Goal: Task Accomplishment & Management: Use online tool/utility

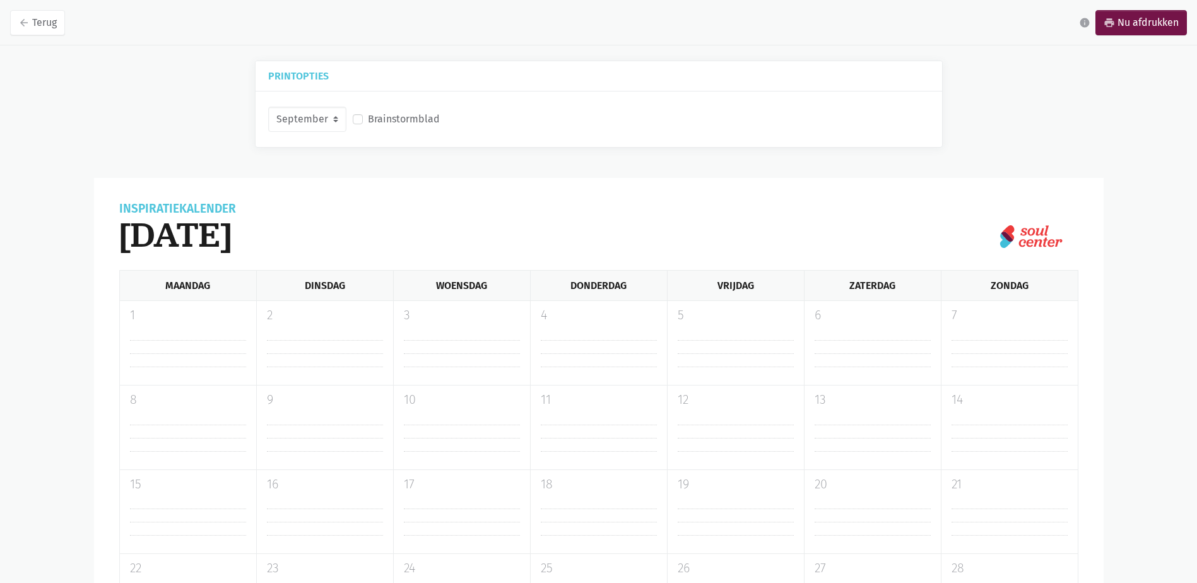
click at [368, 119] on label "Brainstormblad" at bounding box center [404, 119] width 72 height 16
click at [354, 119] on input "Brainstormblad" at bounding box center [358, 117] width 10 height 13
checkbox input "true"
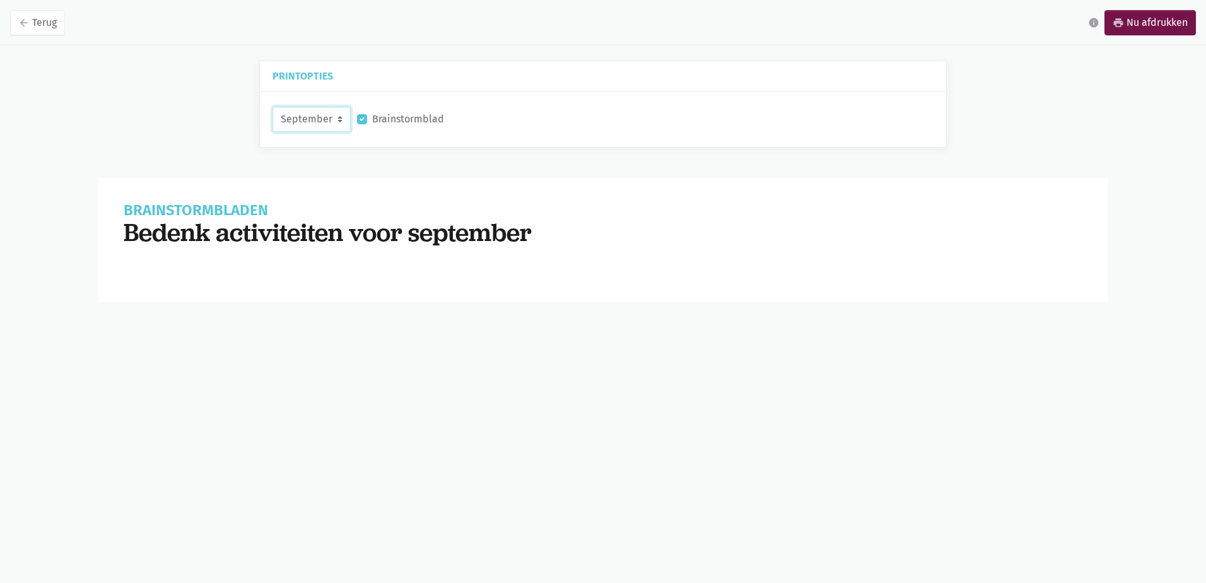
click at [338, 124] on select "September Oktober November December" at bounding box center [312, 119] width 78 height 25
select select "10-2025"
click at [273, 107] on select "September Oktober November December" at bounding box center [312, 119] width 78 height 25
click at [372, 119] on label "Brainstormblad" at bounding box center [408, 119] width 72 height 16
click at [363, 119] on input "Brainstormblad" at bounding box center [362, 117] width 10 height 13
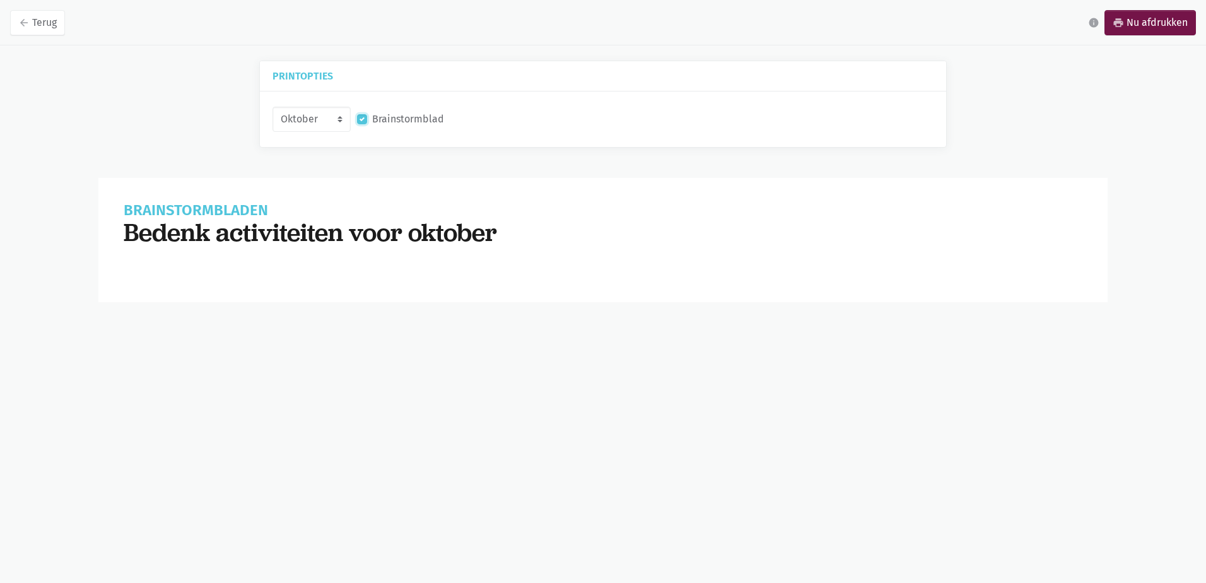
checkbox input "false"
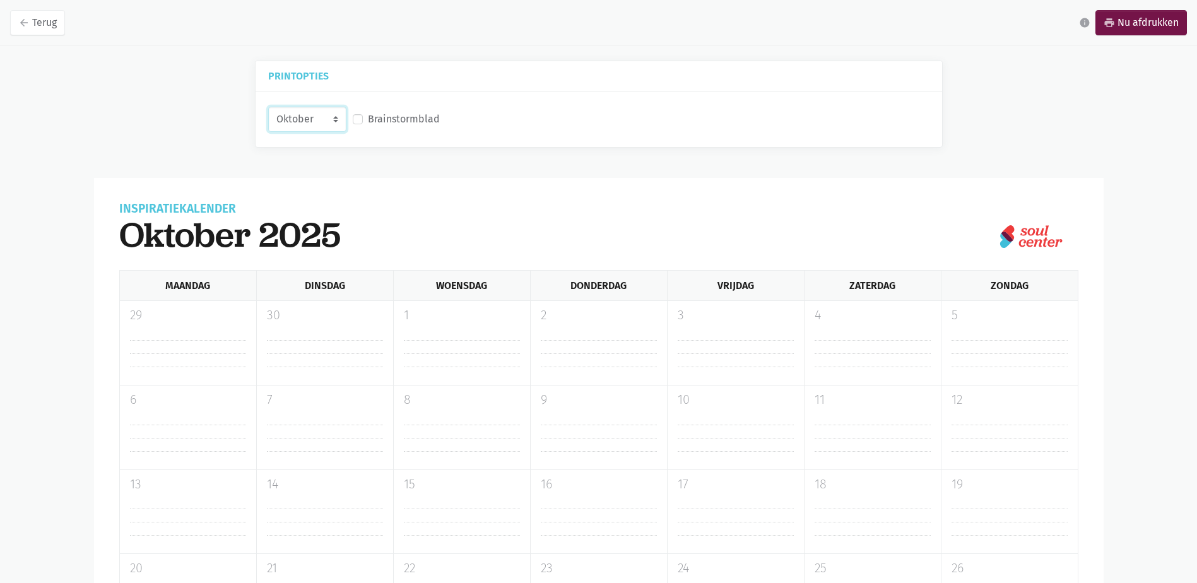
click at [333, 121] on select "September Oktober November December" at bounding box center [307, 119] width 78 height 25
click at [268, 107] on select "September Oktober November December" at bounding box center [307, 119] width 78 height 25
click at [336, 121] on select "September Oktober November December" at bounding box center [307, 119] width 78 height 25
select select "12-2025"
click at [268, 107] on select "September Oktober November December" at bounding box center [307, 119] width 78 height 25
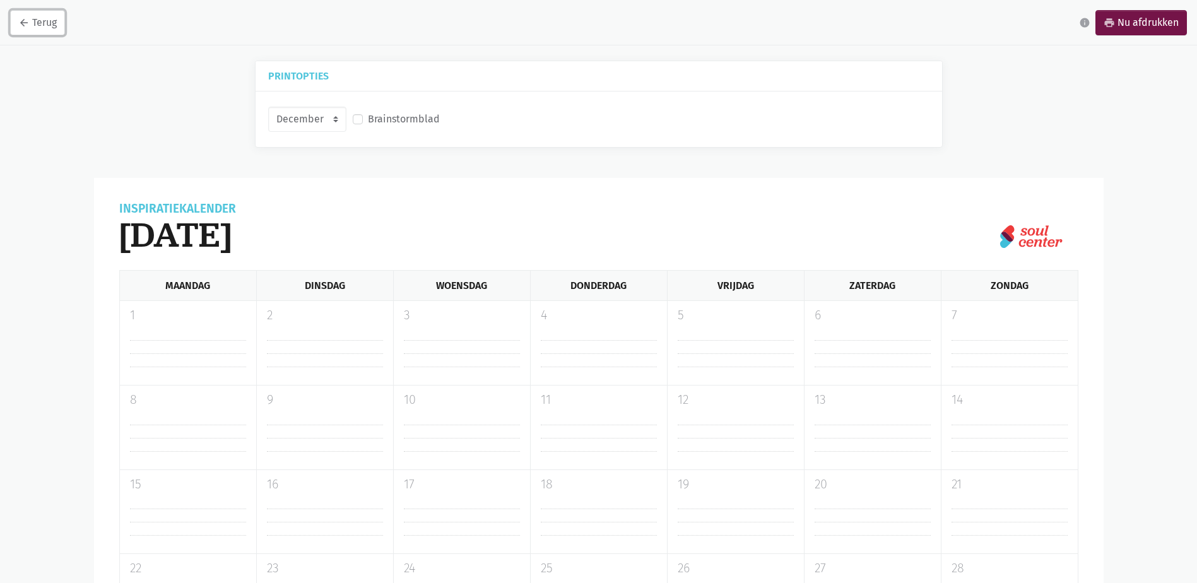
click at [32, 19] on link "arrow_back Terug" at bounding box center [37, 22] width 55 height 25
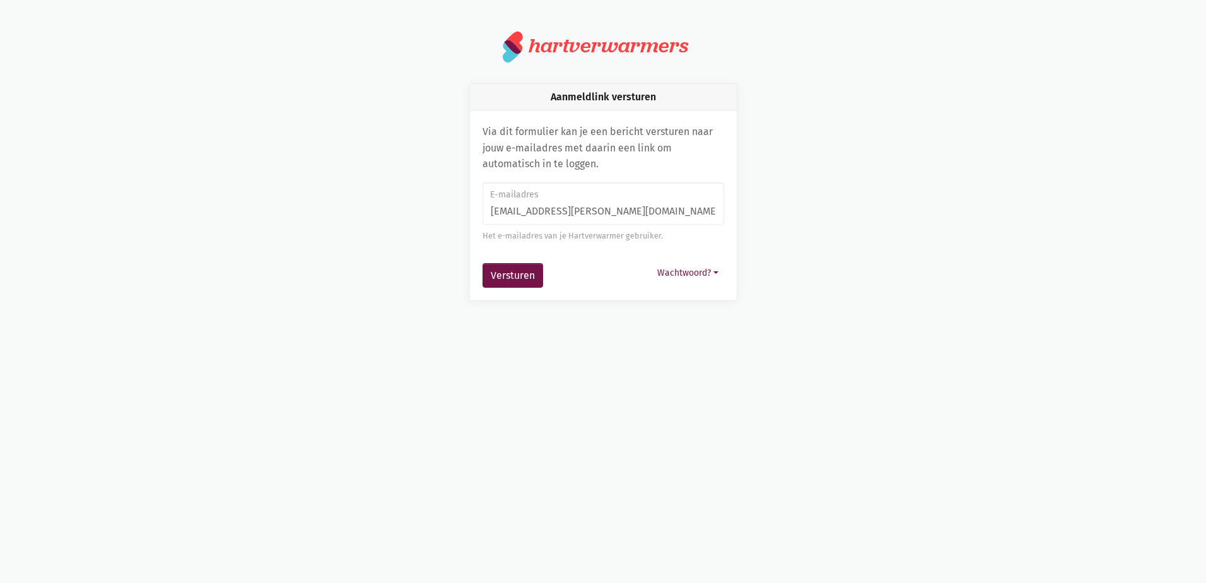
type input "[EMAIL_ADDRESS][PERSON_NAME][DOMAIN_NAME]"
click at [483, 263] on button "Versturen" at bounding box center [513, 275] width 61 height 25
